Goal: Task Accomplishment & Management: Manage account settings

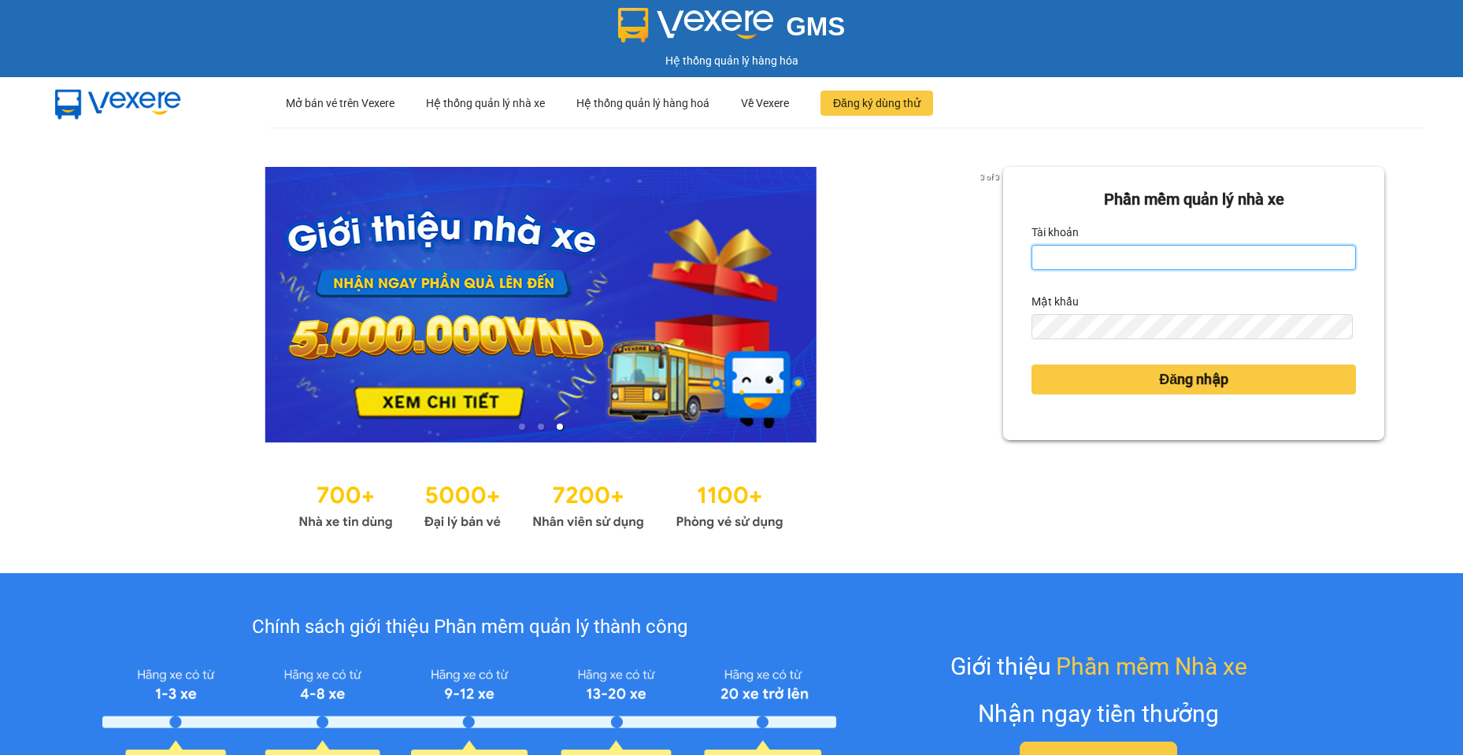
click at [1235, 268] on input "Tài khoản" at bounding box center [1193, 257] width 324 height 25
type input "baotran.namhailimo"
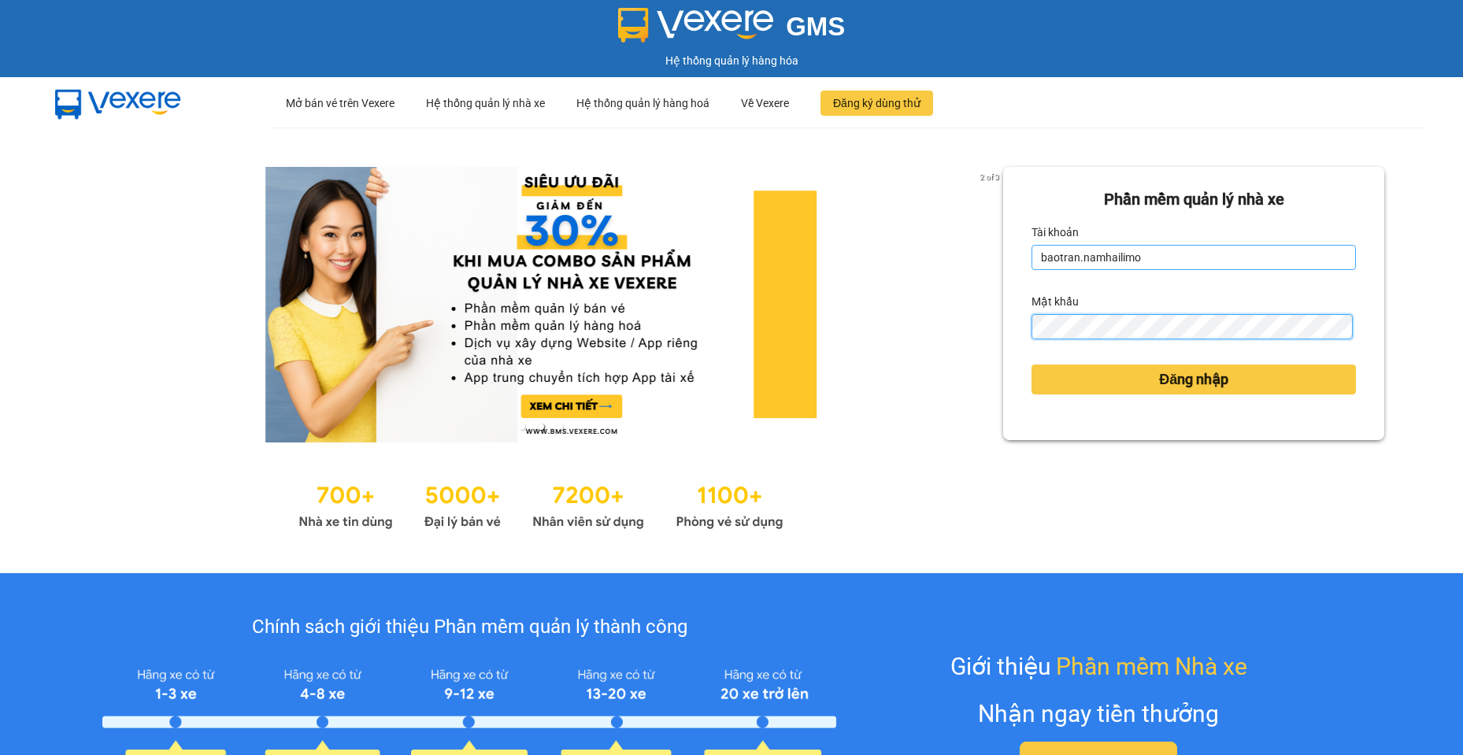
click at [1031, 365] on button "Đăng nhập" at bounding box center [1193, 380] width 324 height 30
